Goal: Navigation & Orientation: Find specific page/section

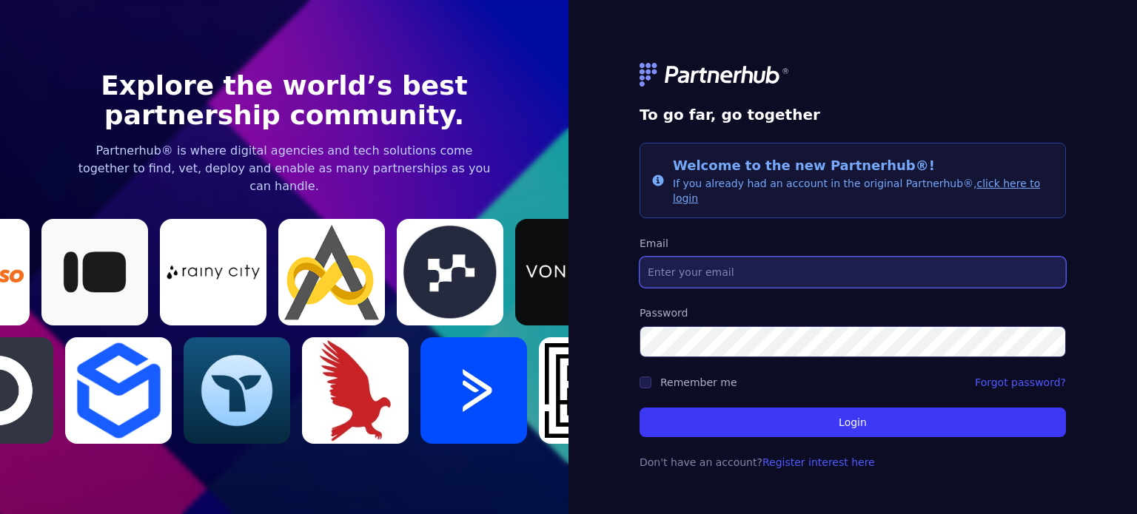
type input "[EMAIL_ADDRESS][DOMAIN_NAME]"
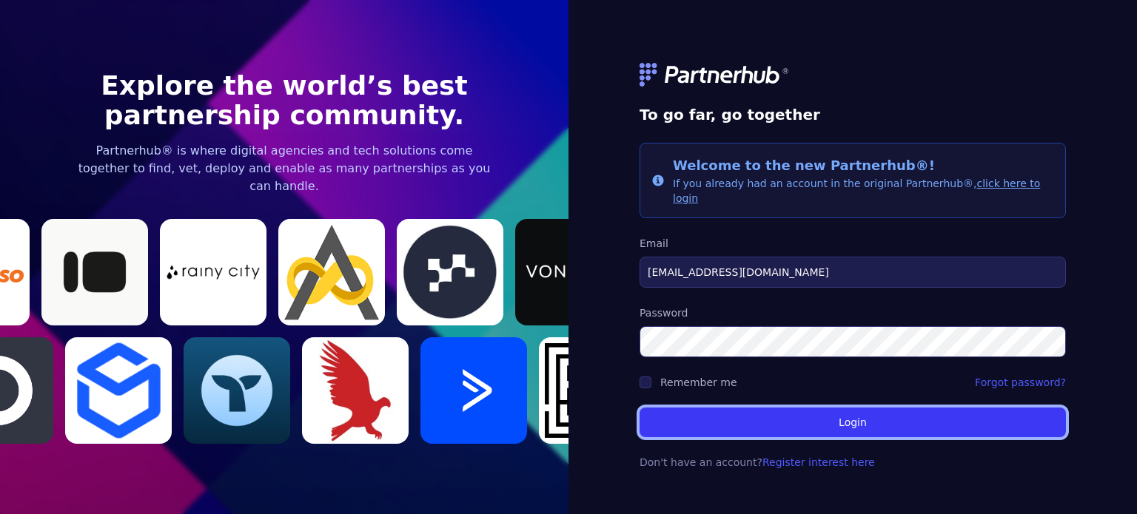
click at [790, 420] on button "Login" at bounding box center [853, 423] width 426 height 30
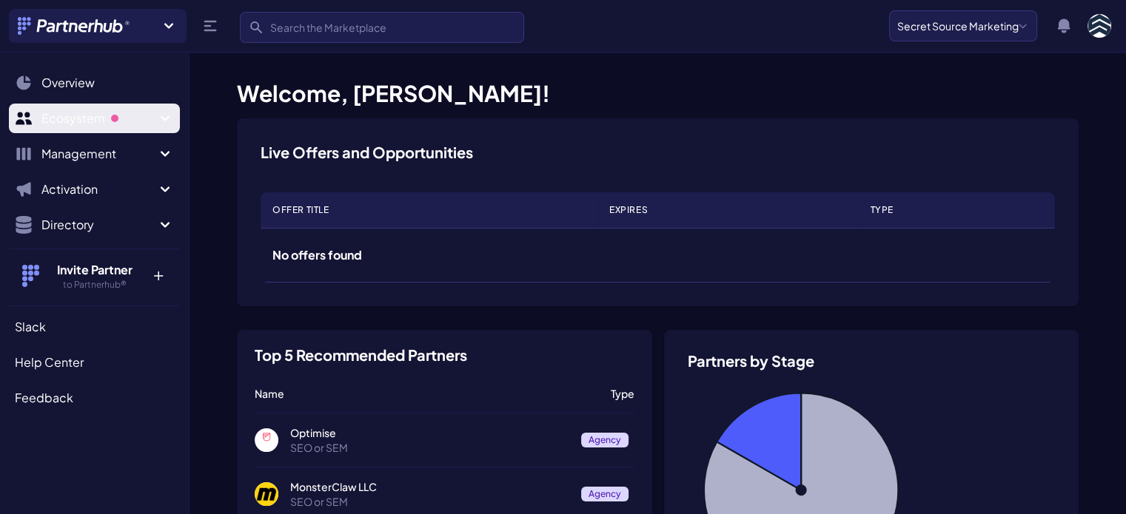
click at [115, 129] on button "Ecosystem" at bounding box center [94, 119] width 171 height 30
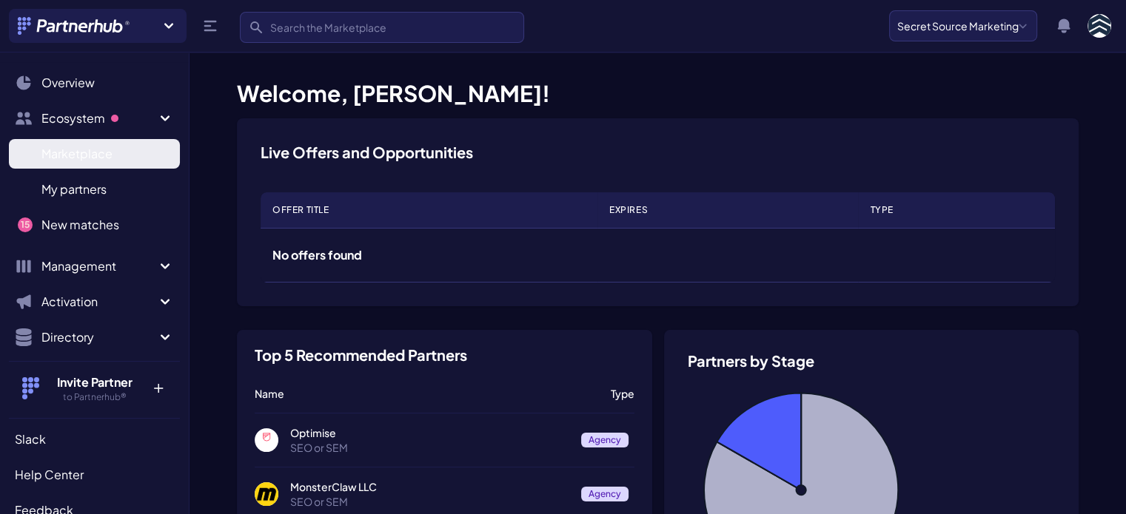
click at [111, 156] on span "Marketplace" at bounding box center [76, 154] width 71 height 18
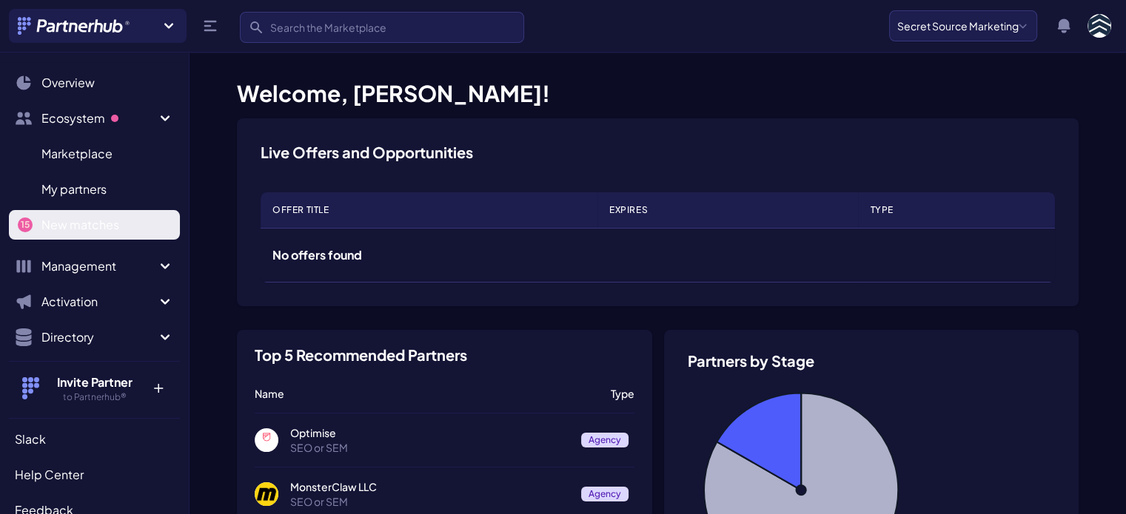
click at [87, 233] on span "New matches" at bounding box center [80, 225] width 78 height 18
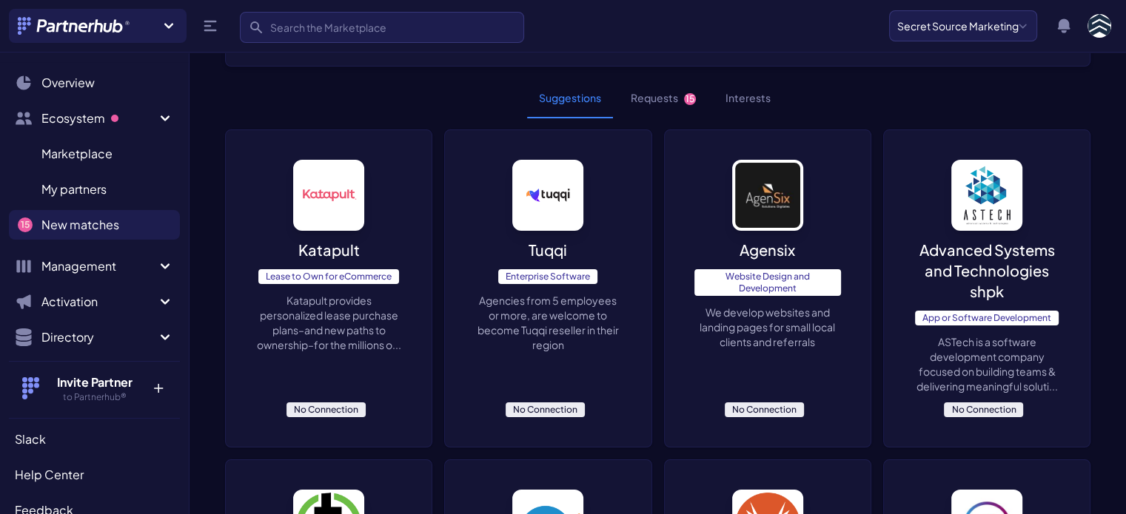
scroll to position [69, 0]
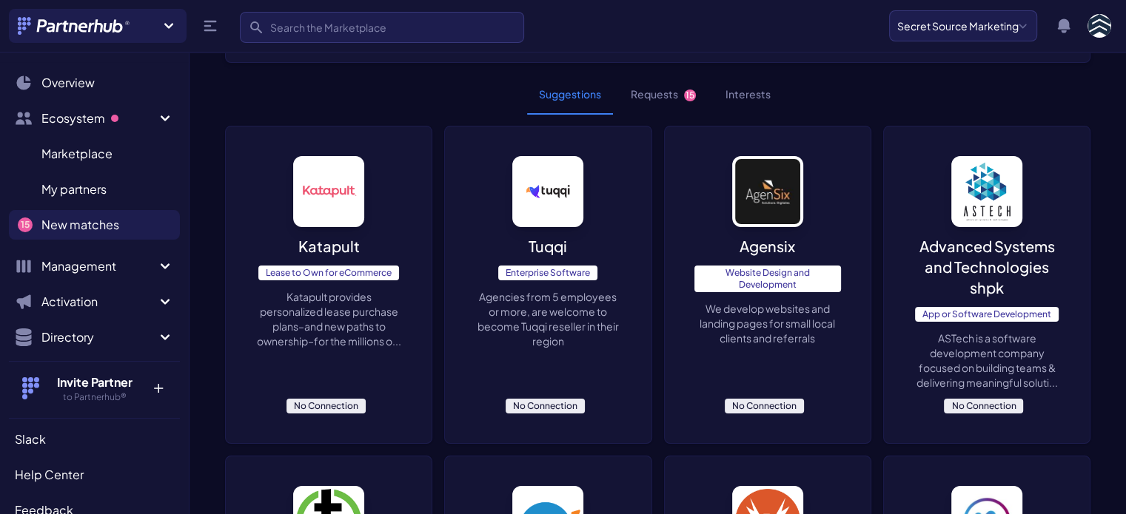
click at [640, 90] on button "Requests 15" at bounding box center [663, 95] width 89 height 40
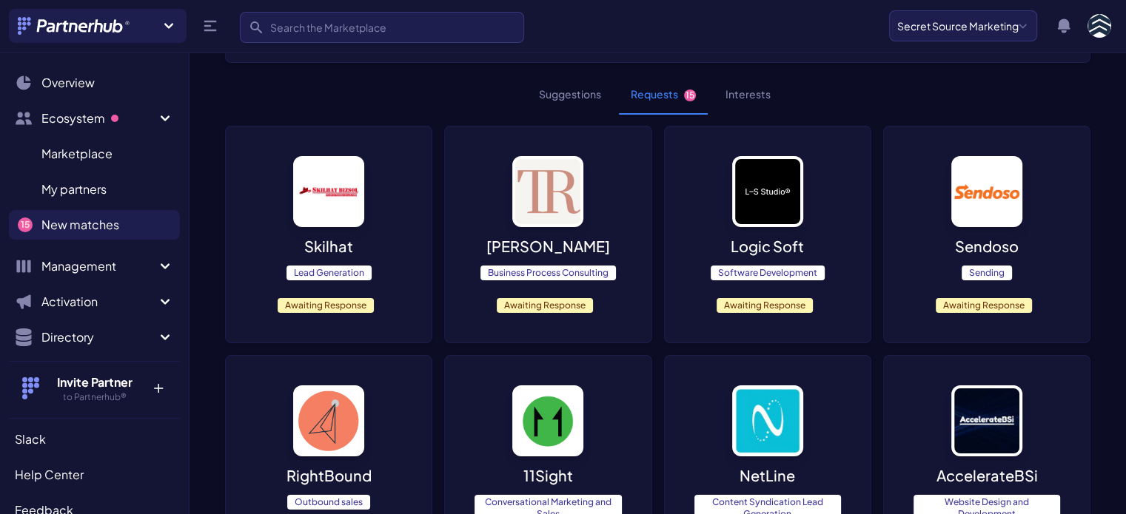
click at [757, 306] on span "Awaiting Response" at bounding box center [765, 305] width 96 height 15
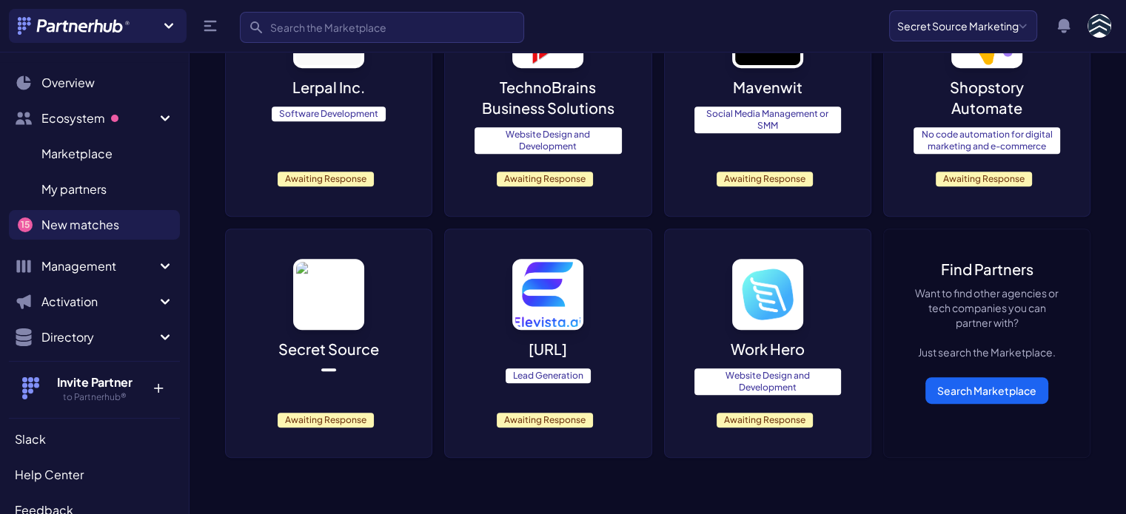
scroll to position [701, 0]
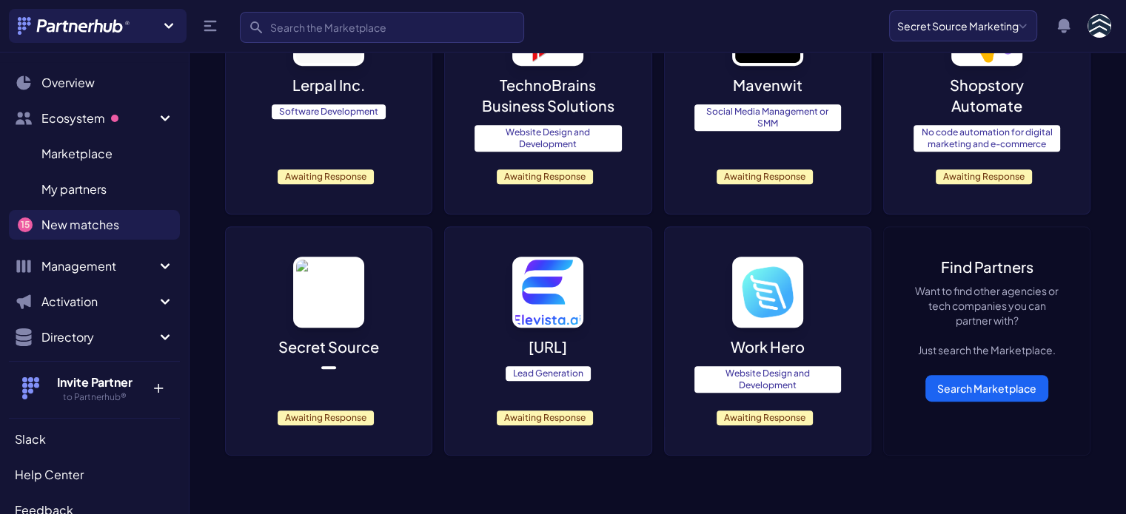
click at [776, 87] on p "Mavenwit" at bounding box center [768, 85] width 70 height 21
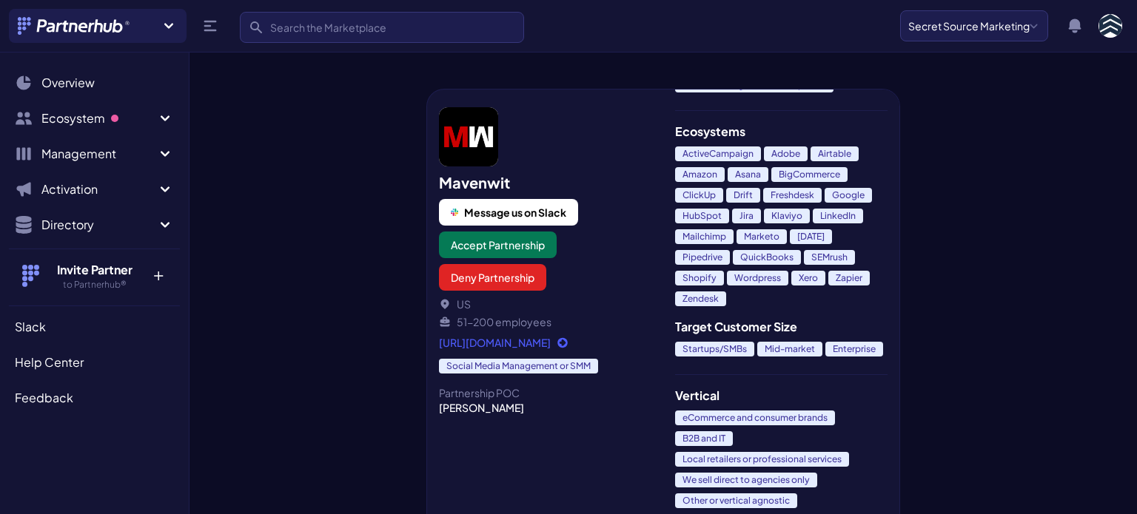
scroll to position [799, 0]
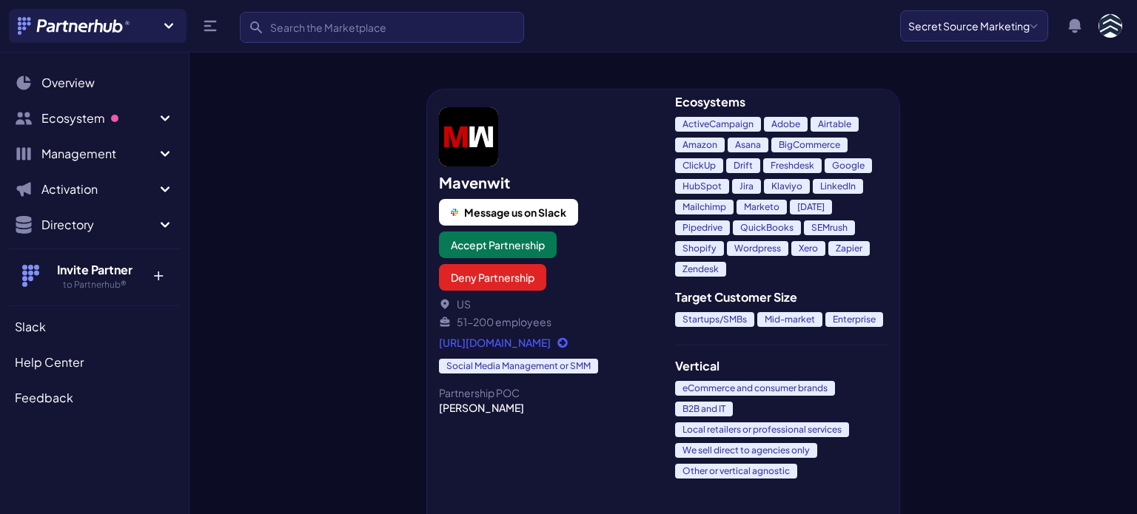
click at [1056, 109] on div "Mavenwit Message us on Slack Accept Partnership Deny Partnership US 51-200 empl…" at bounding box center [664, 280] width 948 height 467
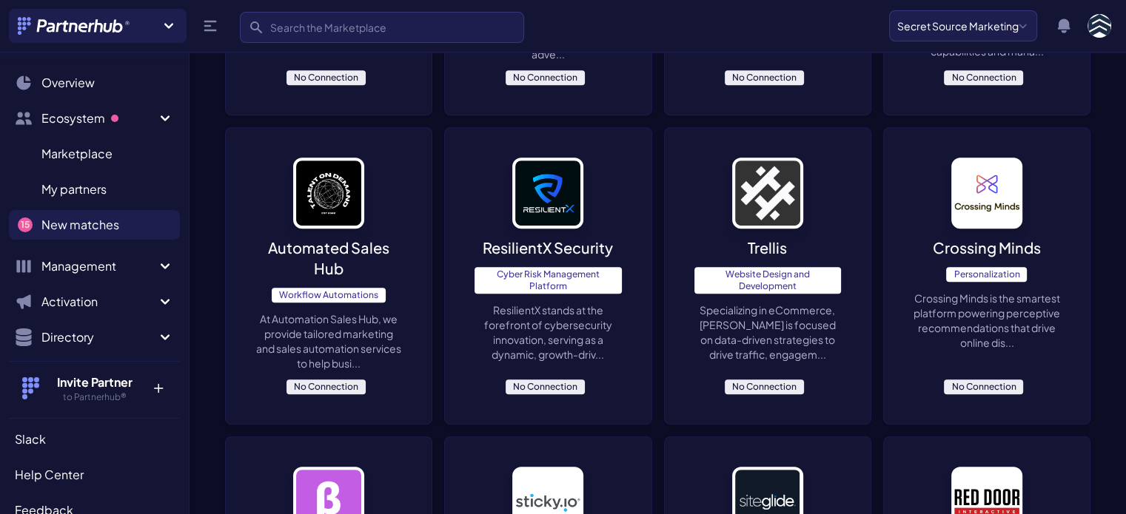
scroll to position [701, 0]
click at [78, 231] on span "New matches" at bounding box center [80, 225] width 78 height 18
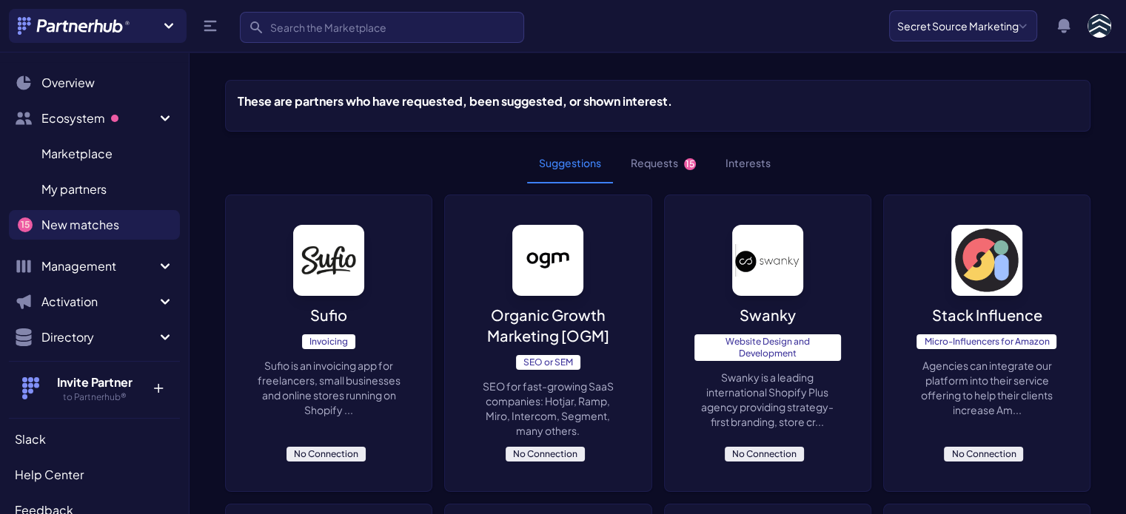
click at [663, 165] on button "Requests 15" at bounding box center [663, 164] width 89 height 40
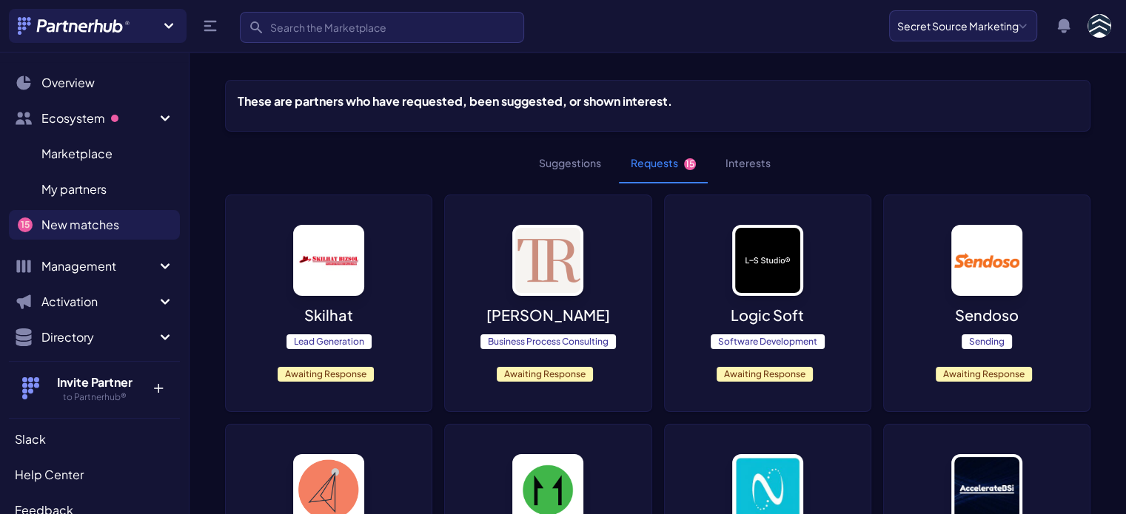
click at [344, 308] on p "Skilhat" at bounding box center [328, 315] width 49 height 21
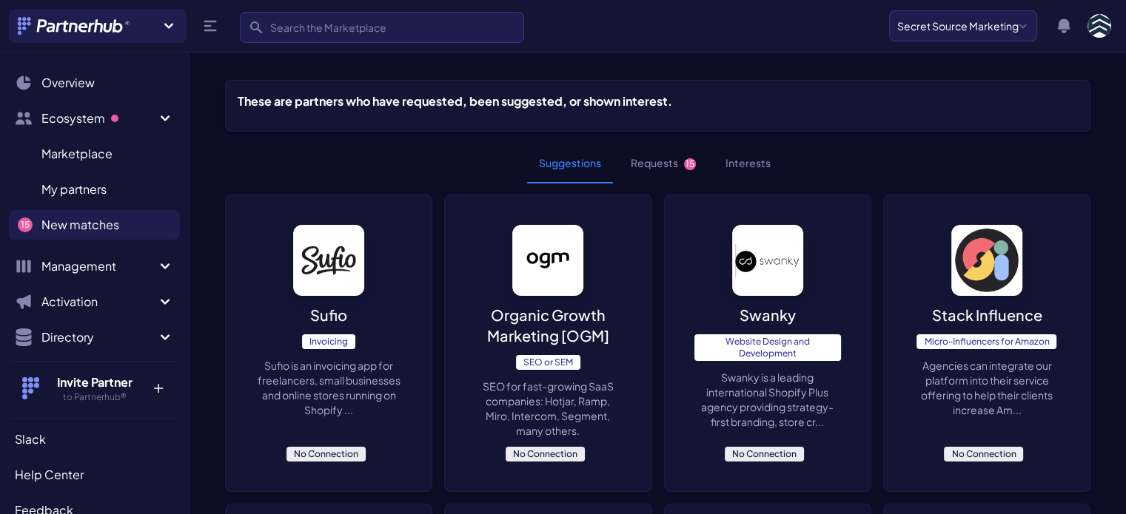
click at [648, 158] on button "Requests 15" at bounding box center [663, 164] width 89 height 40
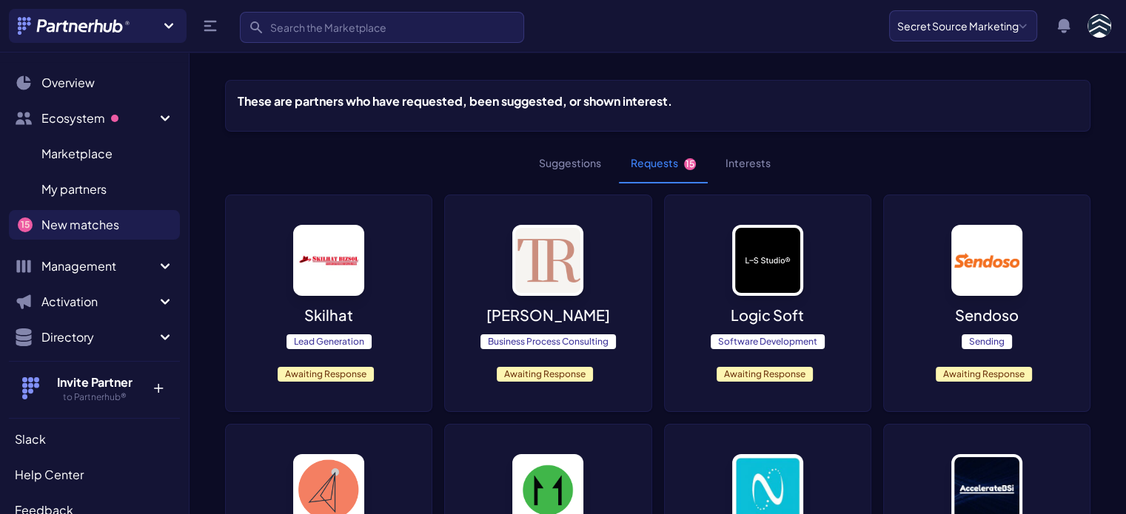
click at [539, 306] on p "[PERSON_NAME]" at bounding box center [548, 315] width 124 height 21
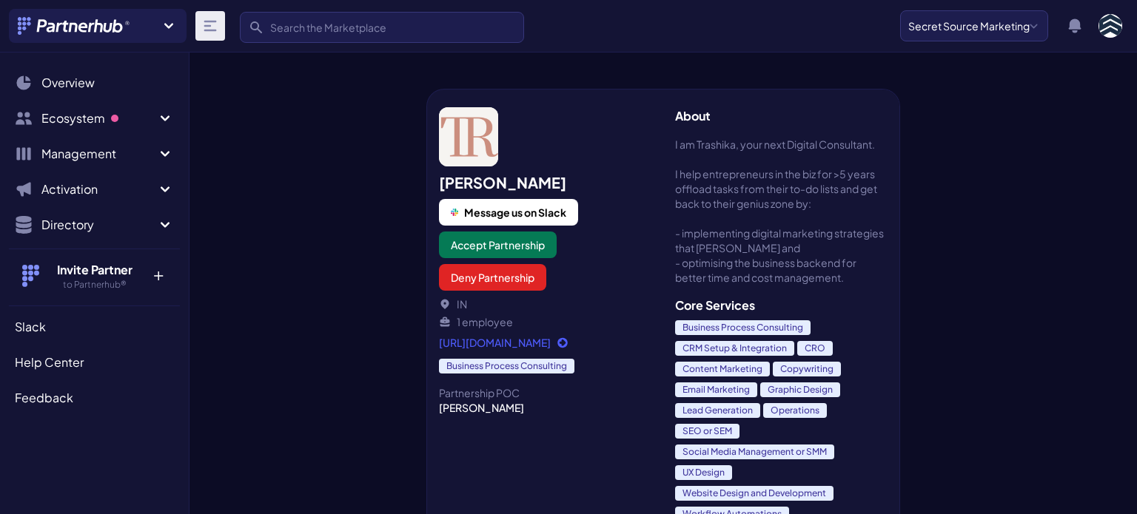
click at [206, 24] on icon at bounding box center [210, 26] width 18 height 18
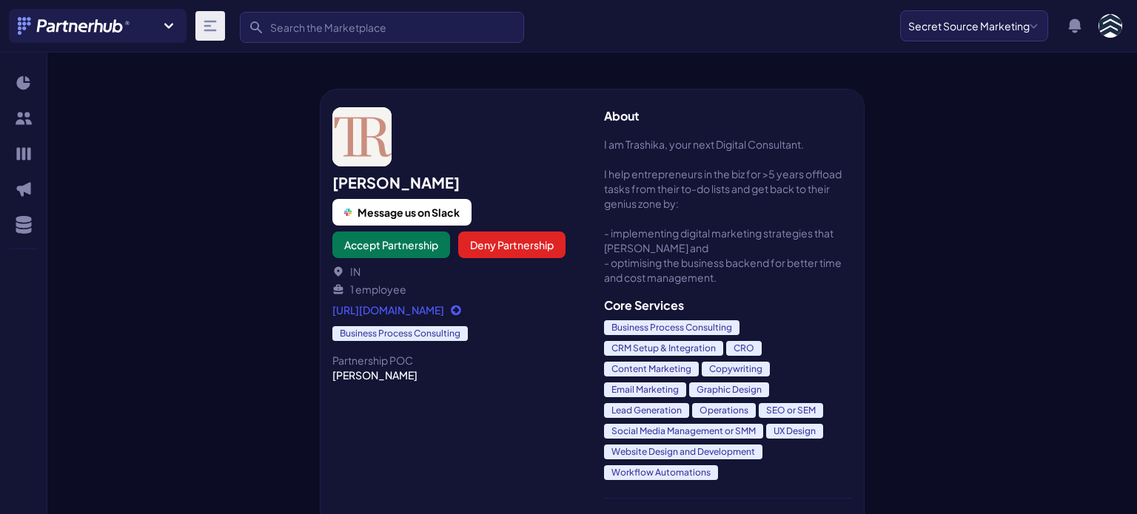
click at [206, 24] on icon at bounding box center [210, 26] width 18 height 18
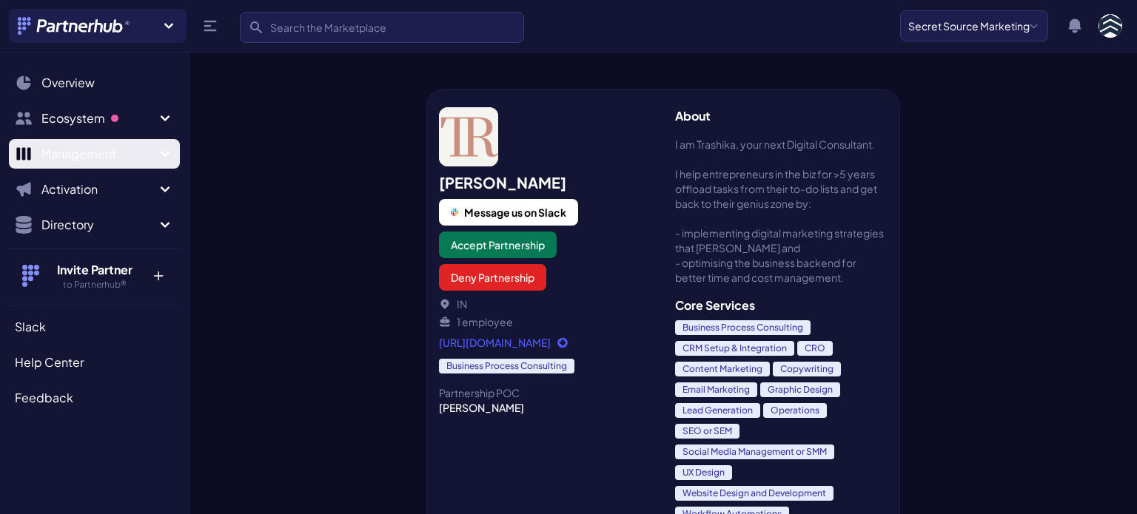
click at [149, 158] on span "Management" at bounding box center [98, 154] width 115 height 18
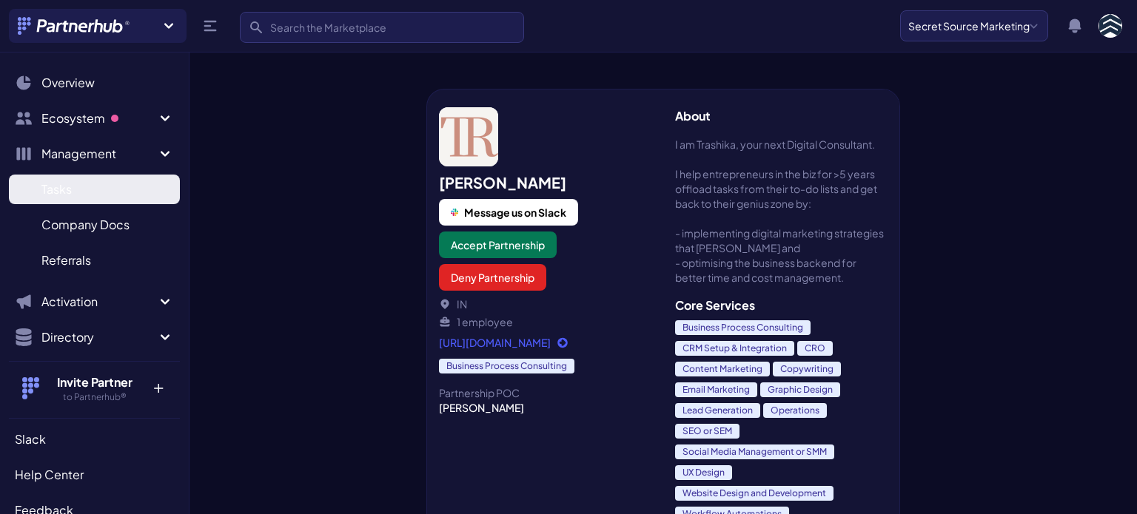
click at [107, 201] on link "Tasks T" at bounding box center [94, 190] width 171 height 30
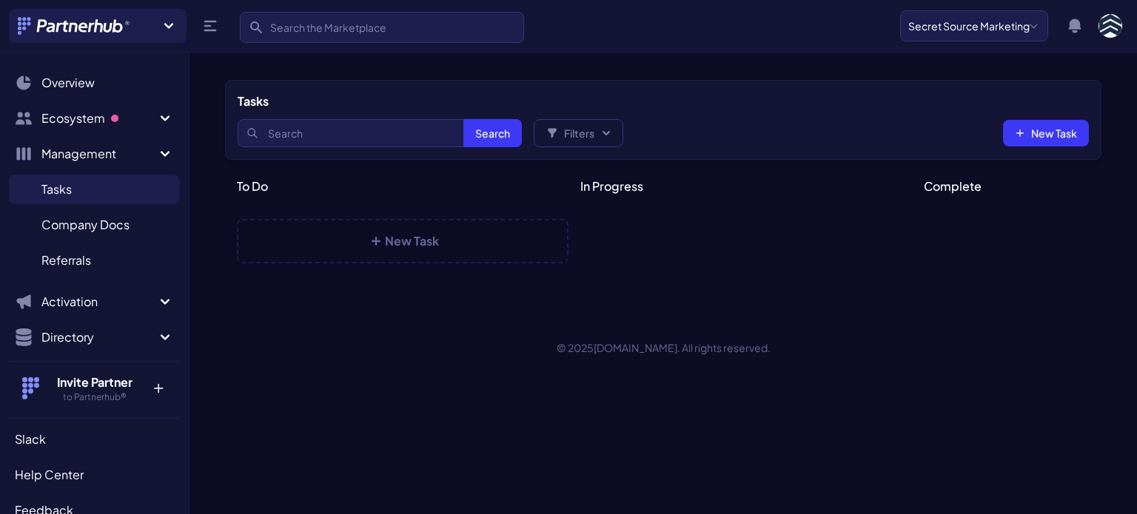
select select
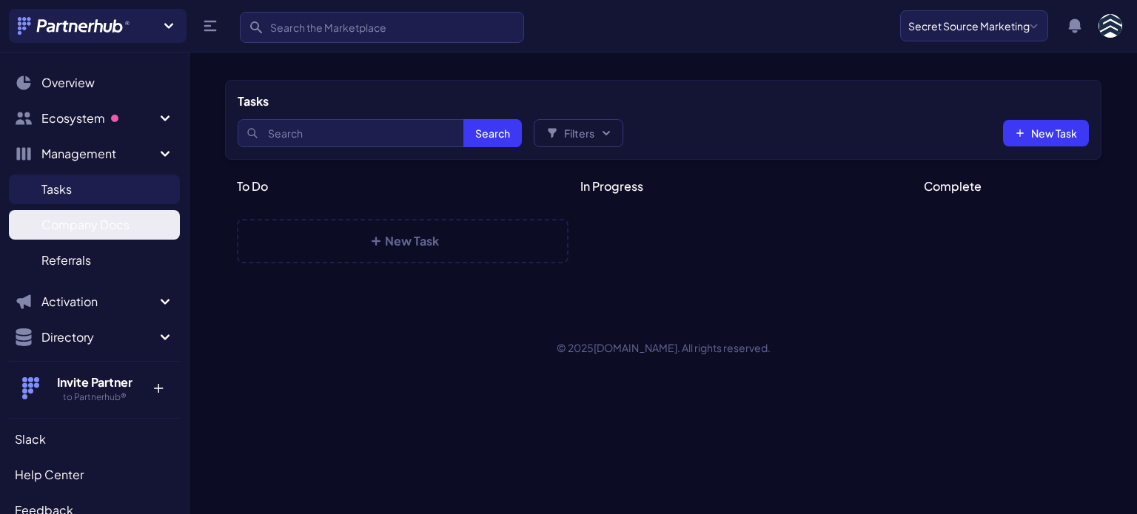
click at [112, 236] on link "Company Docs C" at bounding box center [94, 225] width 171 height 30
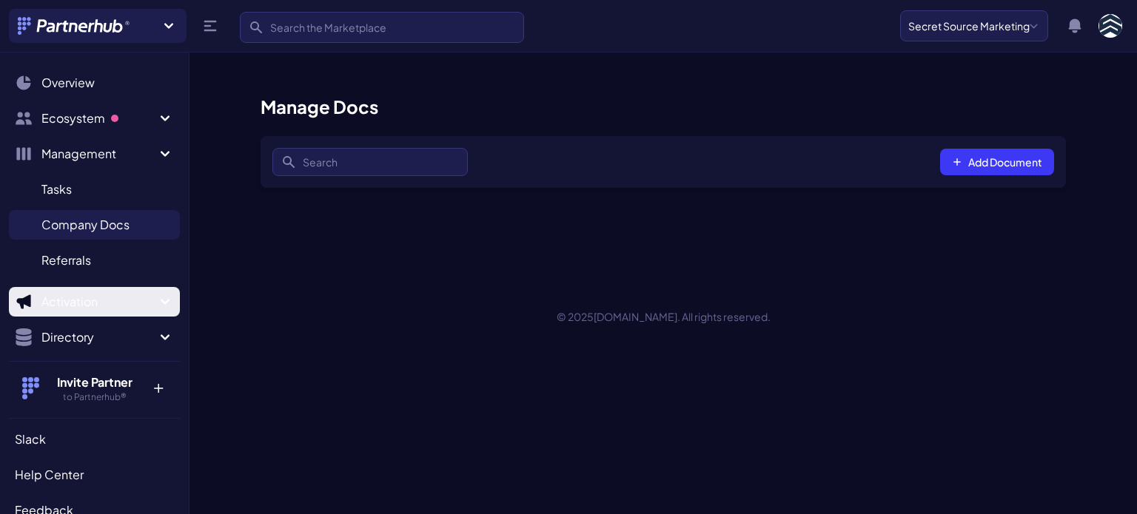
click at [110, 301] on span "Activation" at bounding box center [98, 302] width 115 height 18
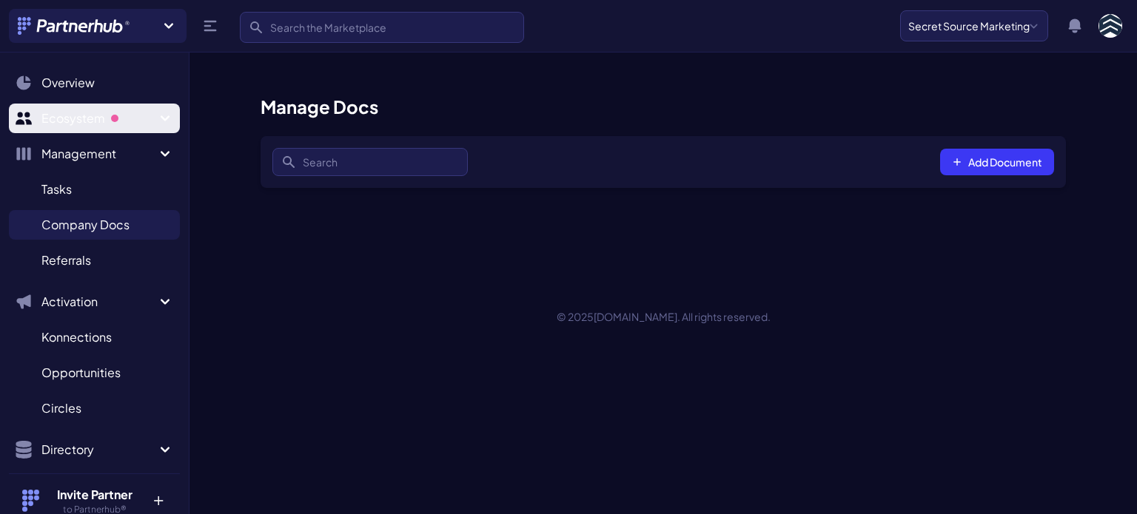
click at [113, 119] on span "Sidebar" at bounding box center [115, 119] width 8 height 8
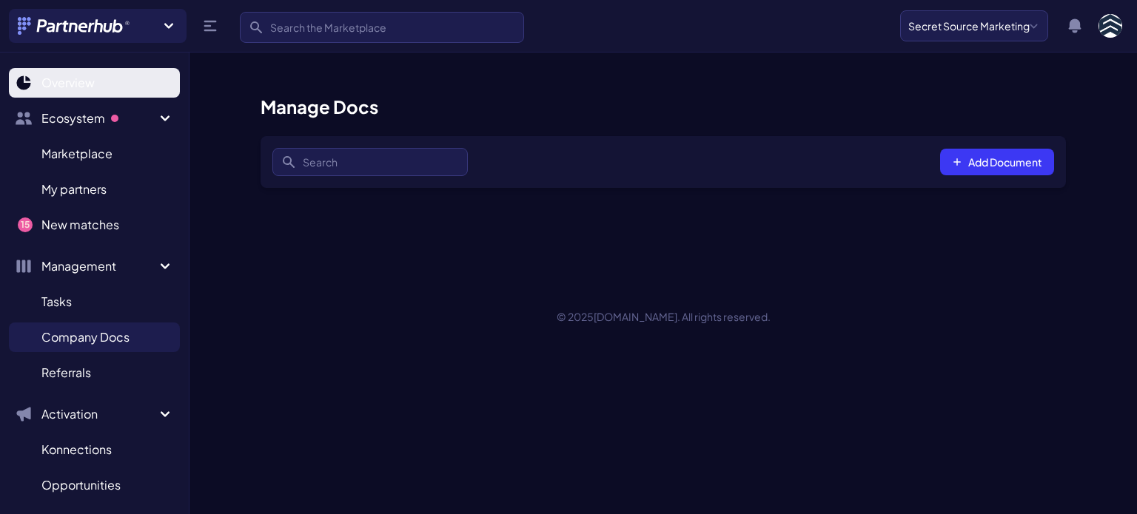
click at [78, 78] on span "Overview" at bounding box center [67, 83] width 53 height 18
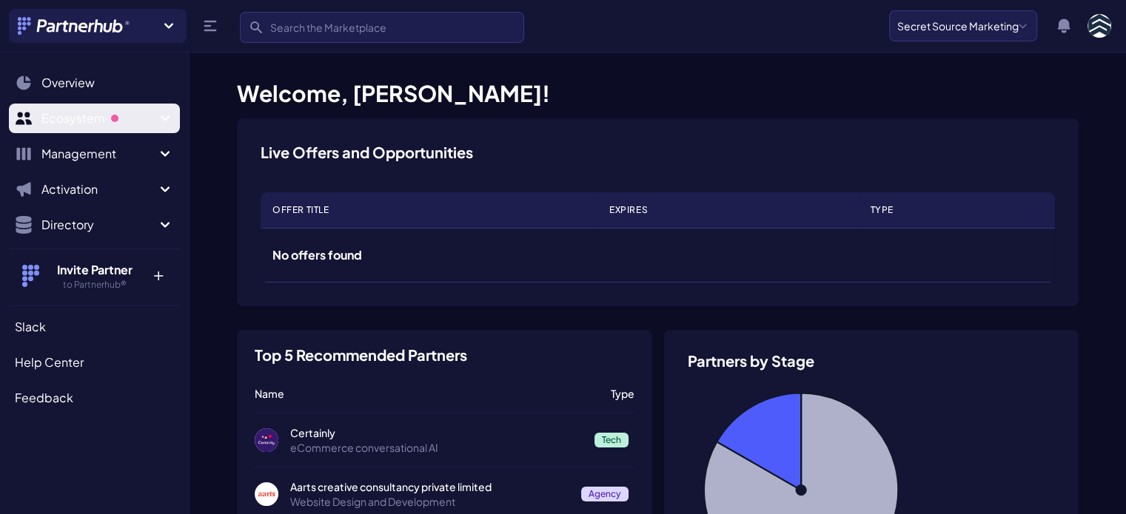
click at [104, 122] on span "Ecosystem" at bounding box center [98, 119] width 115 height 18
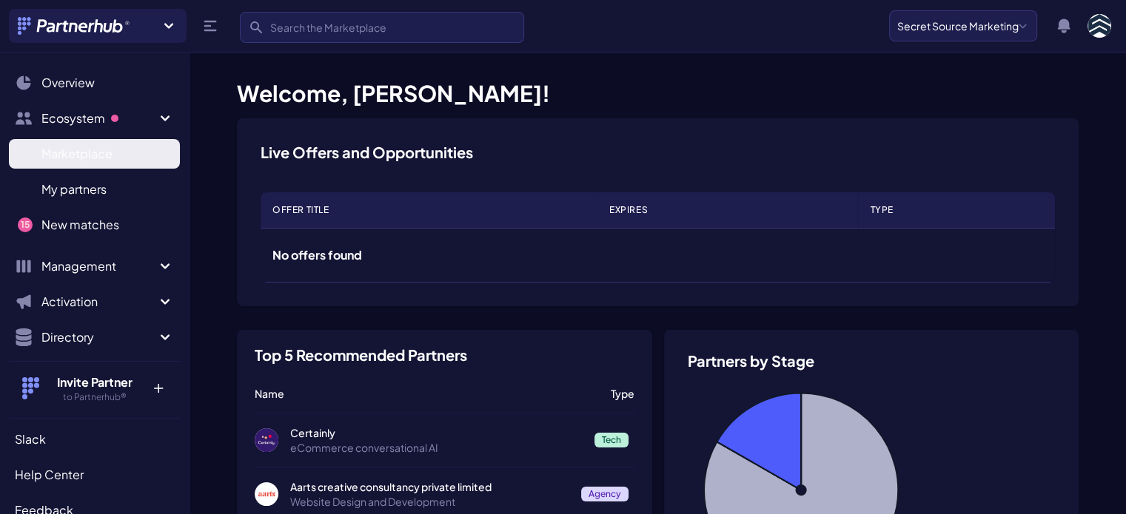
click at [106, 156] on span "Marketplace" at bounding box center [76, 154] width 71 height 18
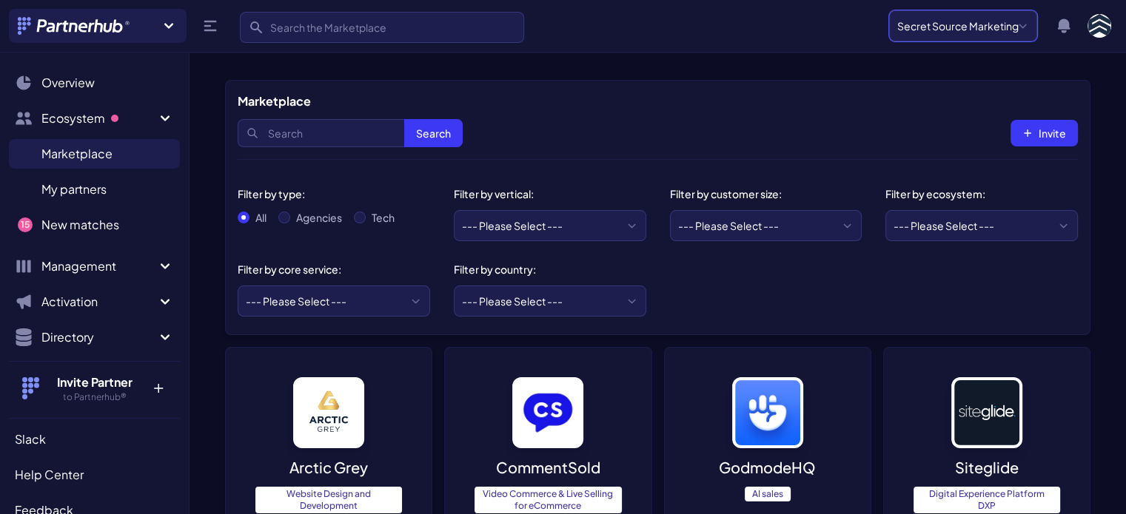
click at [936, 27] on select "Secret Source Marketing Secret Source Secret Source" at bounding box center [963, 25] width 148 height 31
click at [761, 113] on div "Search Search Invite" at bounding box center [658, 133] width 840 height 46
